Goal: Task Accomplishment & Management: Complete application form

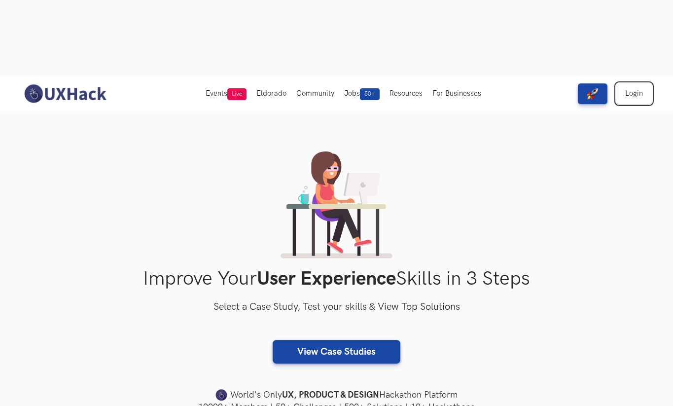
click at [640, 83] on link "Login" at bounding box center [633, 93] width 35 height 21
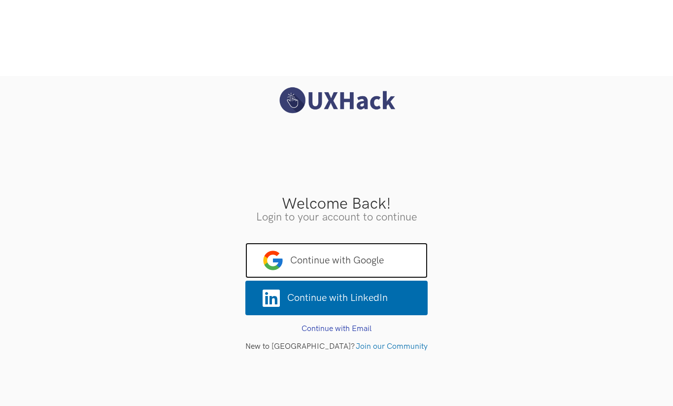
click at [364, 243] on span "Continue with Google" at bounding box center [337, 260] width 182 height 35
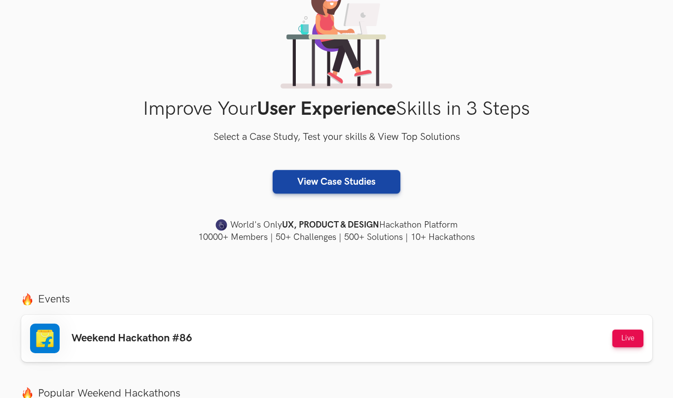
scroll to position [176, 0]
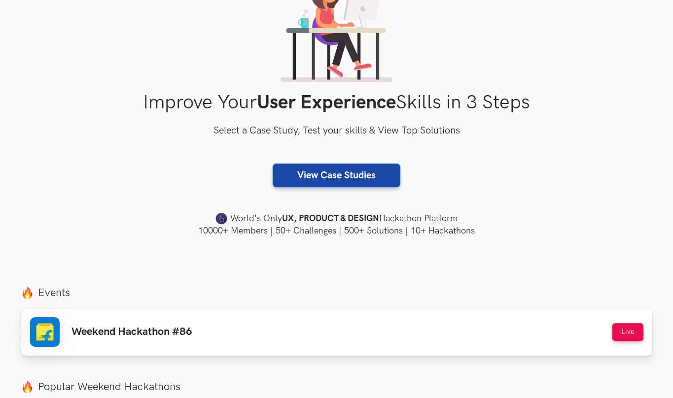
click at [355, 317] on div "Weekend Hackathon #86 Live" at bounding box center [336, 332] width 613 height 30
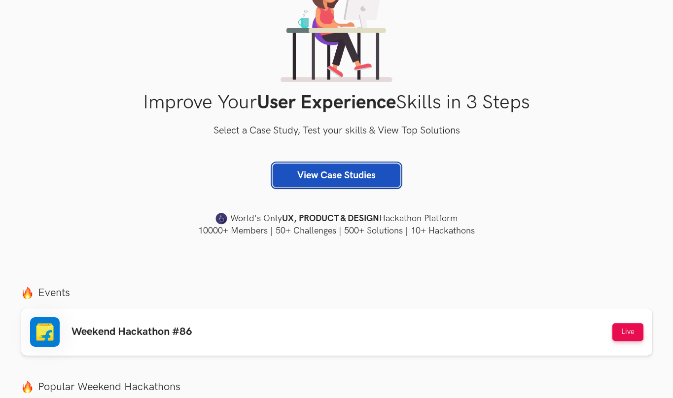
click at [347, 164] on link "View Case Studies" at bounding box center [337, 176] width 128 height 24
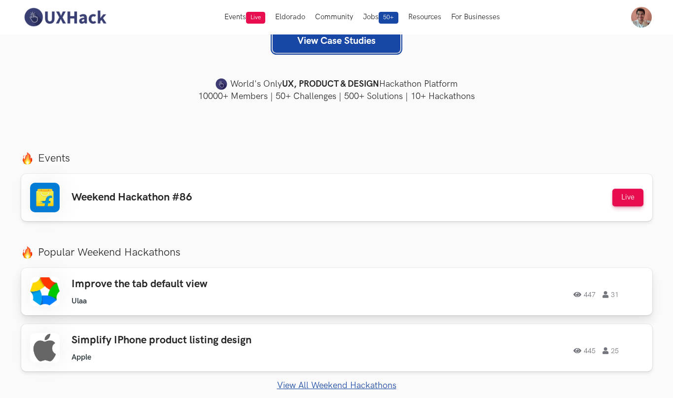
scroll to position [263, 0]
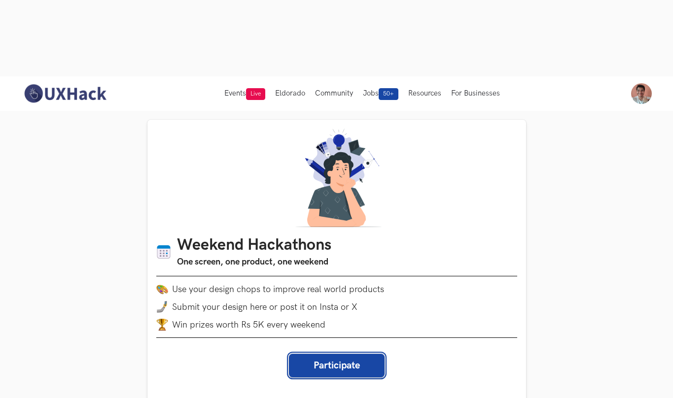
drag, startPoint x: 348, startPoint y: 290, endPoint x: 351, endPoint y: 339, distance: 49.4
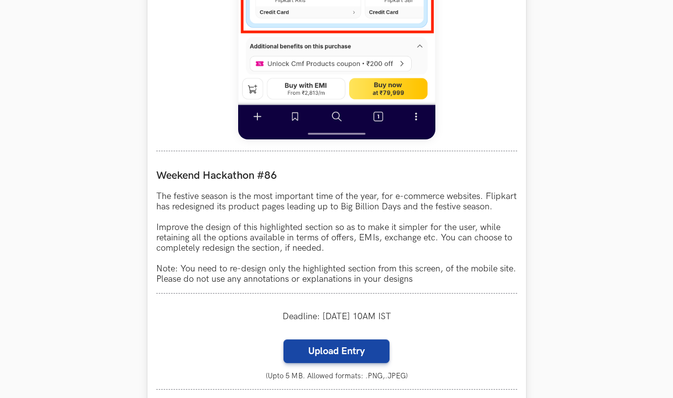
scroll to position [874, 0]
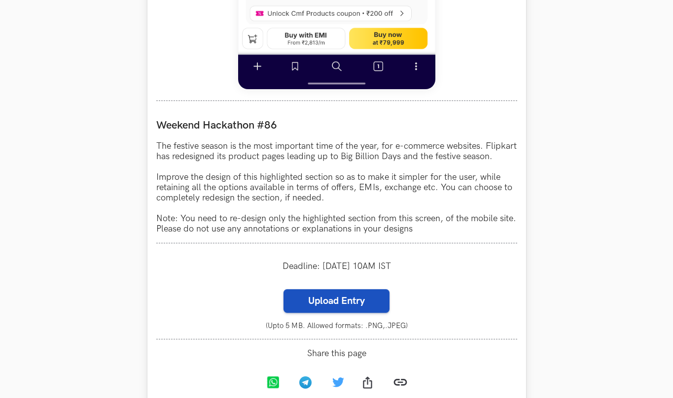
click at [349, 289] on label "Upload Entry" at bounding box center [336, 301] width 106 height 24
click at [283, 289] on input "Upload Entry" at bounding box center [283, 289] width 0 height 0
click at [318, 289] on label "Upload Entry" at bounding box center [336, 301] width 106 height 24
click at [283, 289] on input "Upload Entry" at bounding box center [283, 289] width 0 height 0
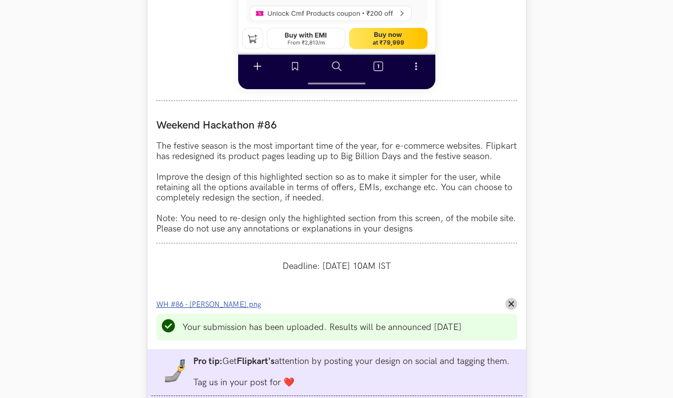
click at [220, 301] on span "WH #86 - [PERSON_NAME].png" at bounding box center [208, 305] width 105 height 8
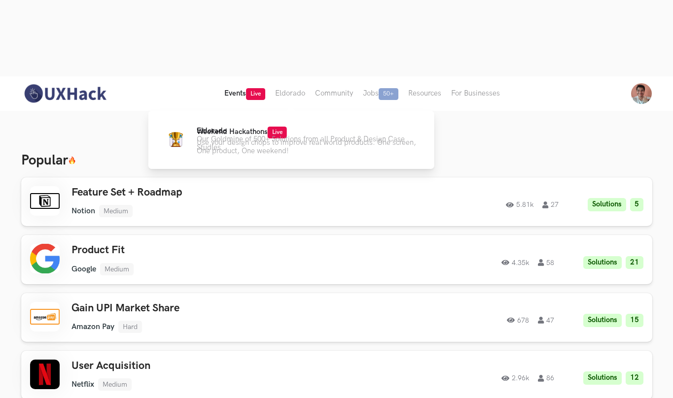
click at [256, 88] on span "Live" at bounding box center [255, 94] width 19 height 12
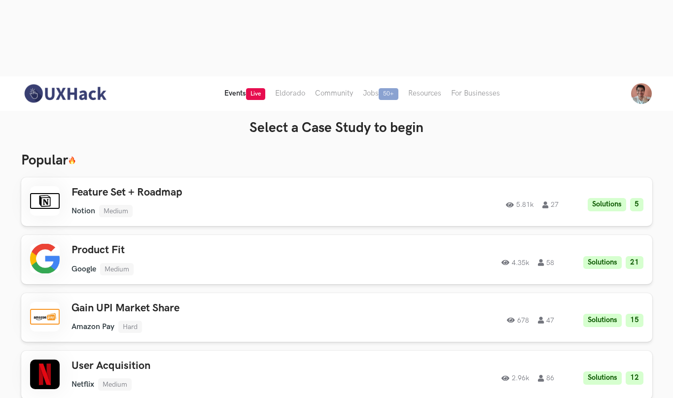
drag, startPoint x: 246, startPoint y: 17, endPoint x: 244, endPoint y: 26, distance: 9.1
click at [246, 76] on button "Events Live" at bounding box center [244, 93] width 51 height 35
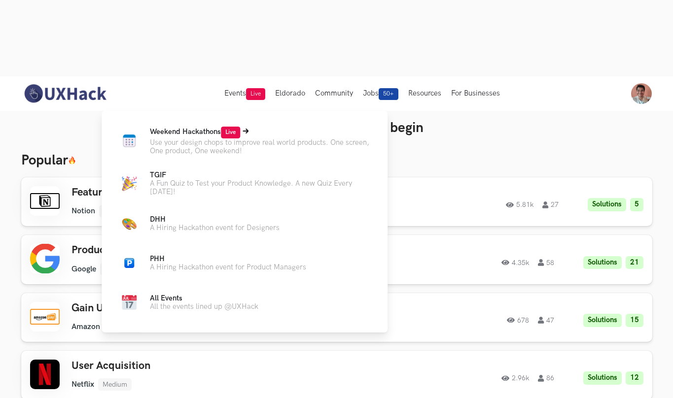
click at [215, 128] on span "Weekend Hackathons Live" at bounding box center [195, 132] width 90 height 8
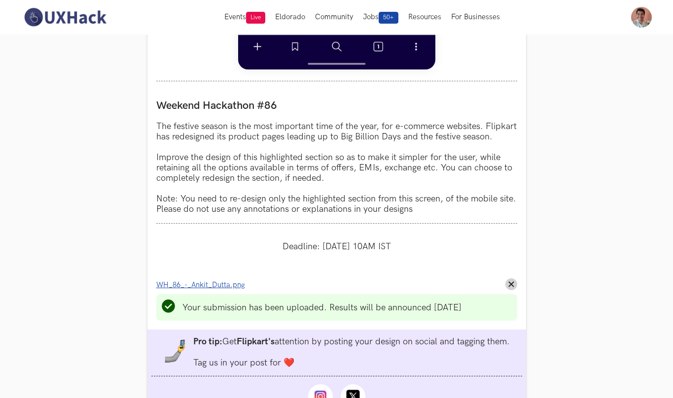
scroll to position [863, 0]
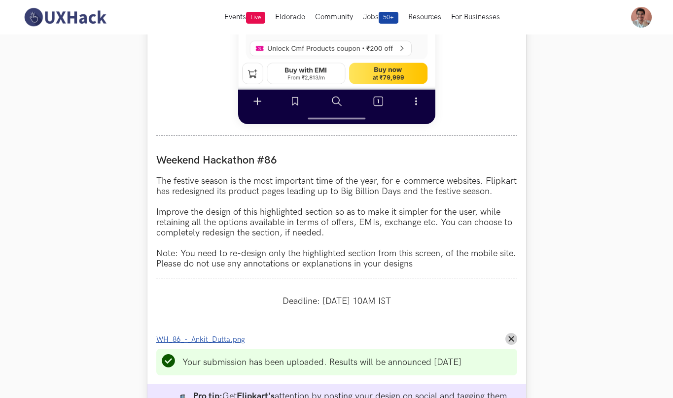
click at [493, 349] on ul "Your submission has been uploaded. Results will be announced [DATE]" at bounding box center [336, 362] width 361 height 27
click at [509, 336] on icon "Remove File" at bounding box center [511, 339] width 6 height 6
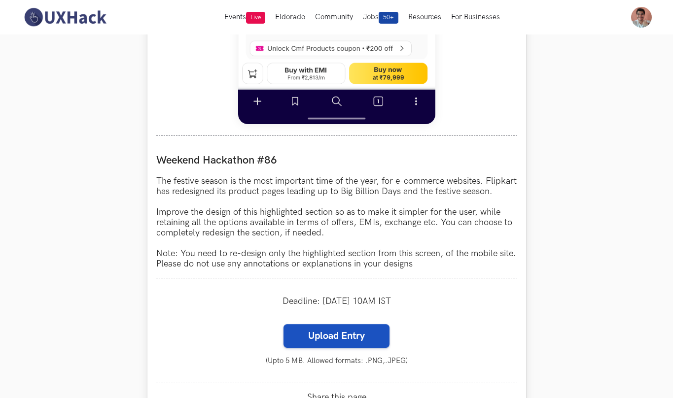
click at [324, 324] on label "Upload Entry" at bounding box center [336, 336] width 106 height 24
click at [283, 324] on input "Upload Entry" at bounding box center [283, 324] width 0 height 0
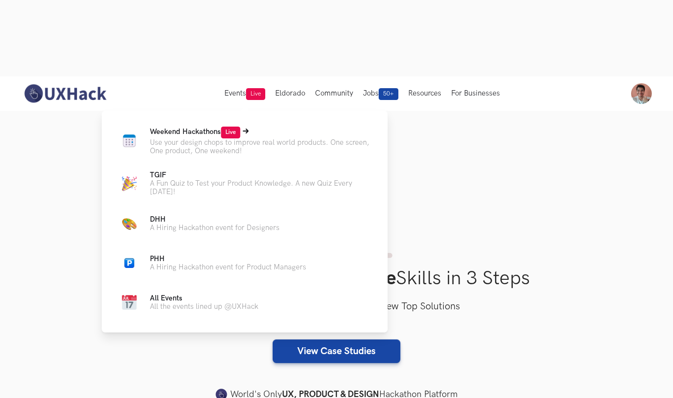
click at [219, 139] on p "Use your design chops to improve real world products. One screen, One product, …" at bounding box center [261, 147] width 222 height 17
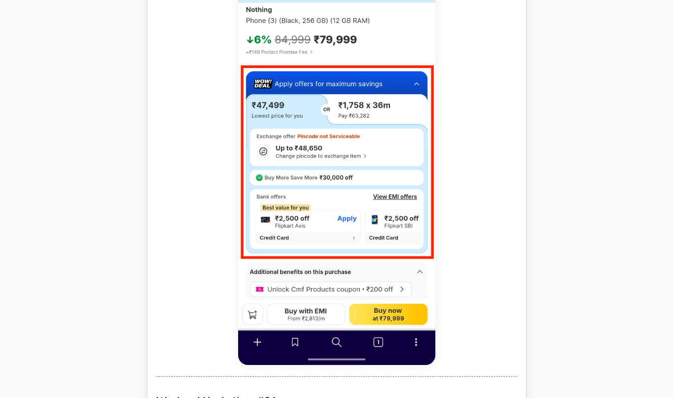
scroll to position [902, 0]
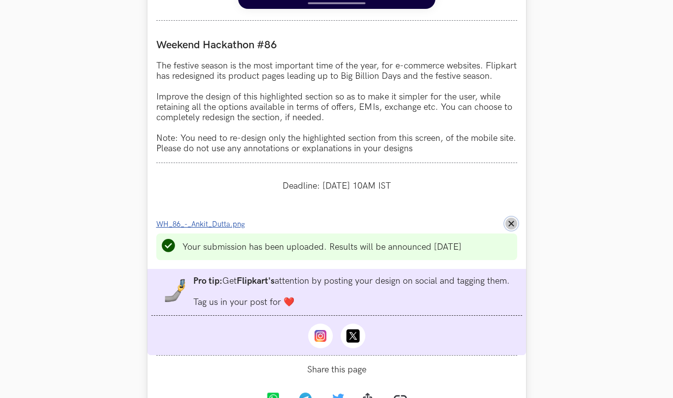
click at [507, 230] on button "Remove File" at bounding box center [511, 224] width 12 height 12
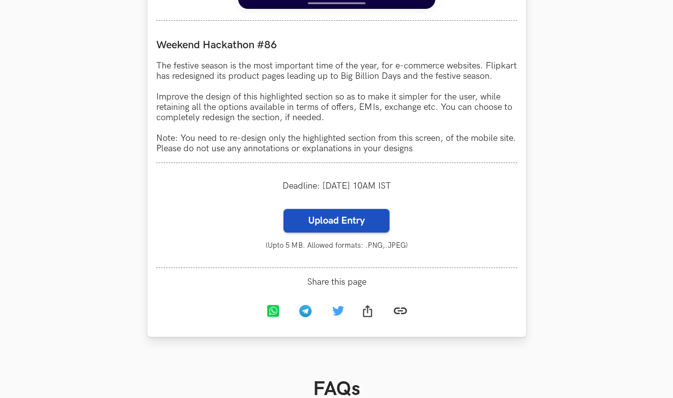
click at [343, 233] on label "Upload Entry" at bounding box center [336, 221] width 106 height 24
click at [283, 209] on input "Upload Entry" at bounding box center [283, 209] width 0 height 0
click at [332, 232] on label "Upload Entry" at bounding box center [336, 221] width 106 height 24
click at [283, 209] on input "Upload Entry" at bounding box center [283, 209] width 0 height 0
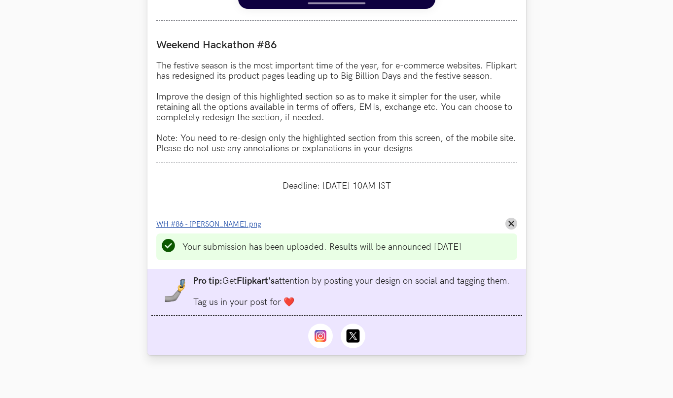
click at [217, 229] on span "WH #86 - Ankit Dutta.png" at bounding box center [208, 224] width 105 height 8
click at [225, 229] on span "WH #86 - Ankit Dutta.png" at bounding box center [208, 224] width 105 height 8
click at [215, 229] on div "Upload Entry (Upto 5 MB. Allowed formats: .PNG,.JPEG) Cancel {n} selected %file…" at bounding box center [336, 278] width 361 height 138
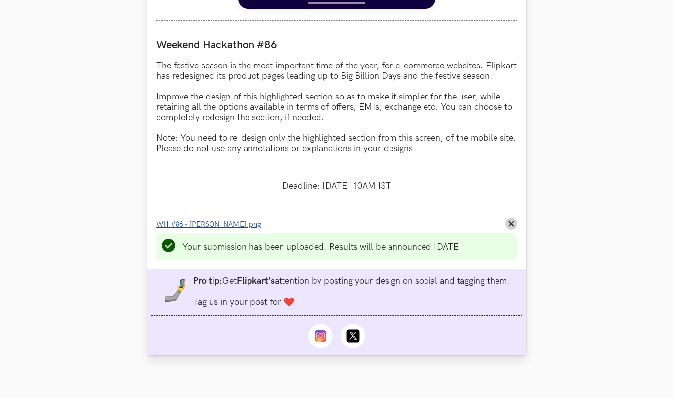
click at [204, 229] on span "WH #86 - Ankit Dutta.png" at bounding box center [208, 224] width 105 height 8
click at [513, 227] on icon "Remove File" at bounding box center [511, 224] width 6 height 6
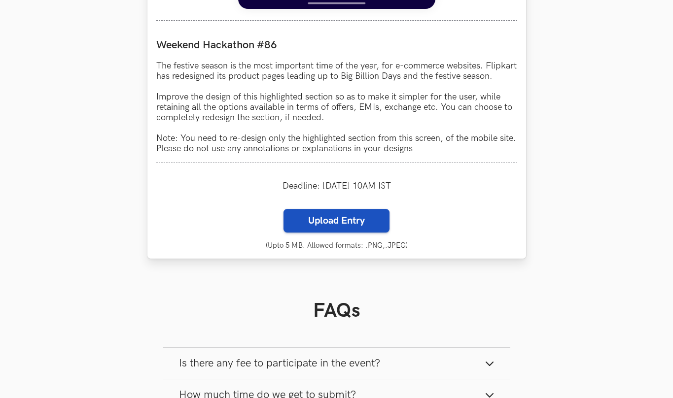
click at [343, 231] on label "Upload Entry" at bounding box center [336, 221] width 106 height 24
click at [283, 209] on input "Upload Entry" at bounding box center [283, 209] width 0 height 0
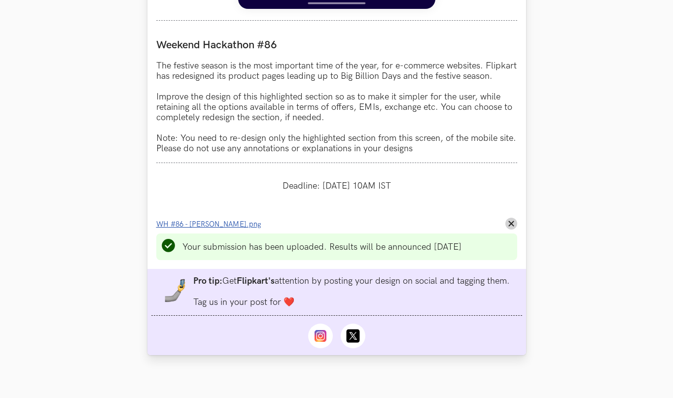
click at [222, 229] on link "WH #86 - Ankit Dutta.png" at bounding box center [211, 224] width 111 height 10
click at [510, 230] on button "Remove File" at bounding box center [511, 224] width 12 height 12
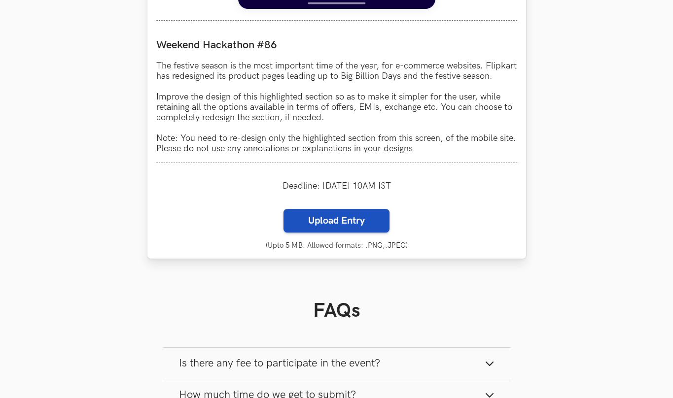
click at [301, 225] on label "Upload Entry" at bounding box center [336, 221] width 106 height 24
click at [283, 209] on input "Upload Entry" at bounding box center [283, 209] width 0 height 0
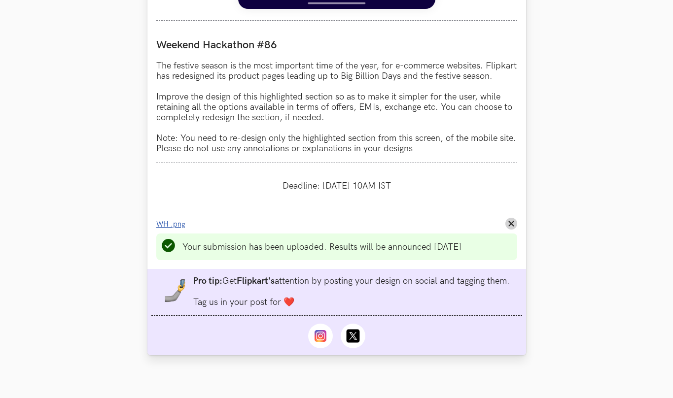
click at [174, 229] on span "WH .png" at bounding box center [170, 224] width 29 height 8
click at [516, 230] on li "Progress value is 100% WH .png Remove File" at bounding box center [336, 224] width 361 height 12
click at [514, 230] on button "Remove File" at bounding box center [511, 224] width 12 height 12
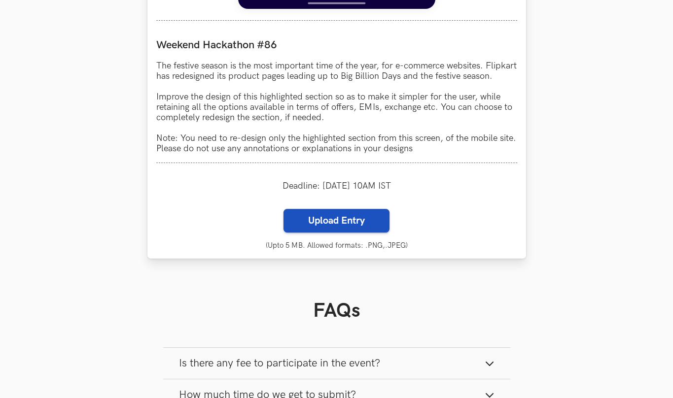
click at [330, 233] on label "Upload Entry" at bounding box center [336, 221] width 106 height 24
click at [283, 209] on input "Upload Entry" at bounding box center [283, 209] width 0 height 0
